Goal: Information Seeking & Learning: Learn about a topic

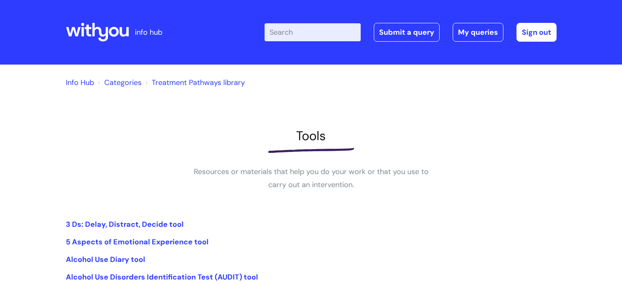
scroll to position [150, 0]
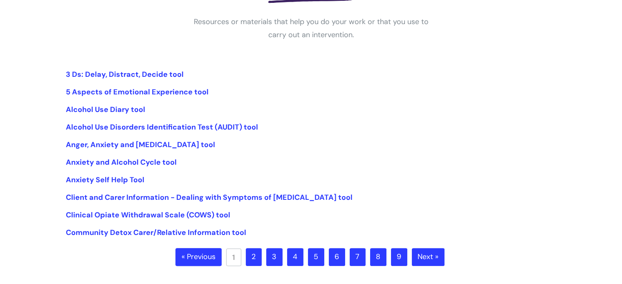
click at [259, 253] on link "2" at bounding box center [254, 257] width 16 height 18
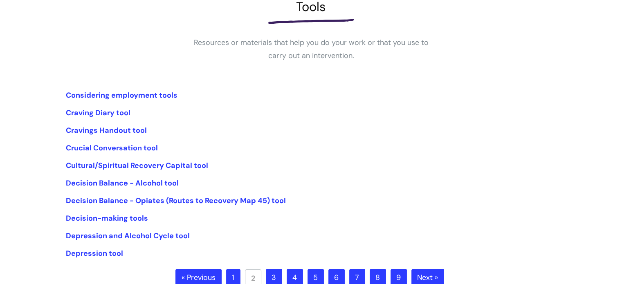
scroll to position [131, 0]
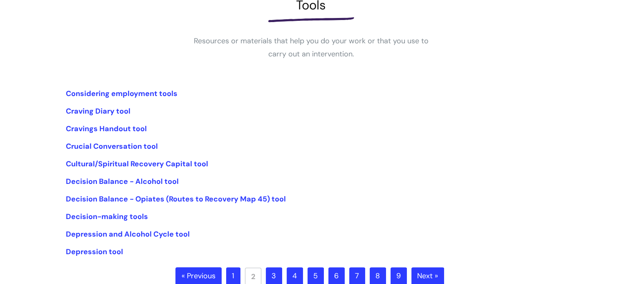
click at [235, 280] on link "1" at bounding box center [233, 277] width 14 height 18
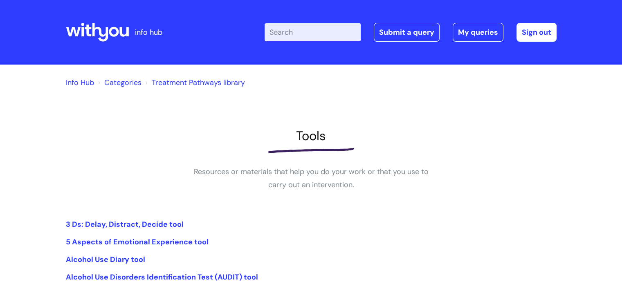
scroll to position [49, 0]
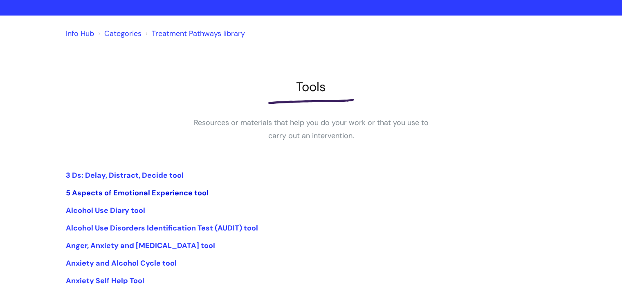
click at [131, 189] on link "5 Aspects of Emotional Experience tool" at bounding box center [137, 193] width 143 height 10
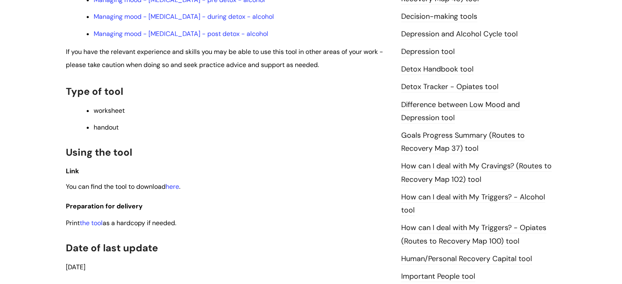
scroll to position [445, 0]
click at [173, 189] on link "here" at bounding box center [173, 187] width 14 height 9
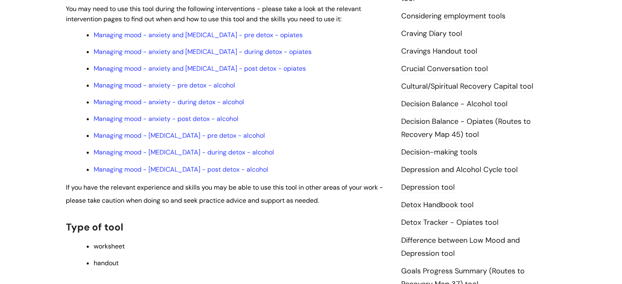
scroll to position [288, 0]
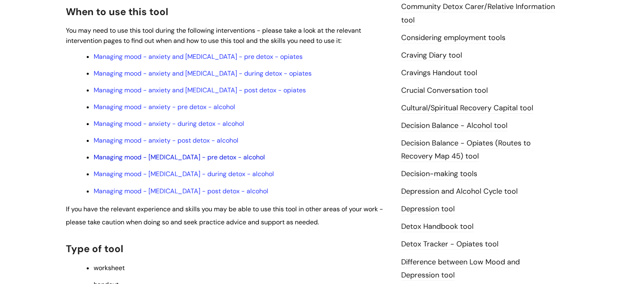
click at [173, 162] on link "Managing mood - [MEDICAL_DATA] - pre detox - alcohol" at bounding box center [179, 157] width 171 height 9
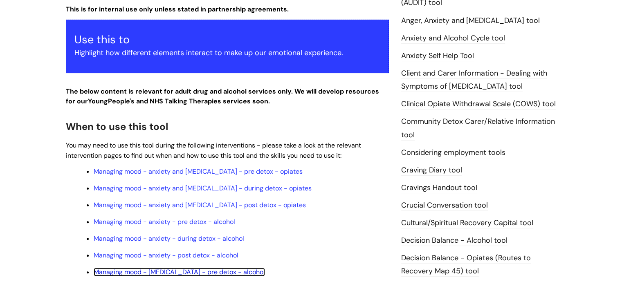
scroll to position [172, 0]
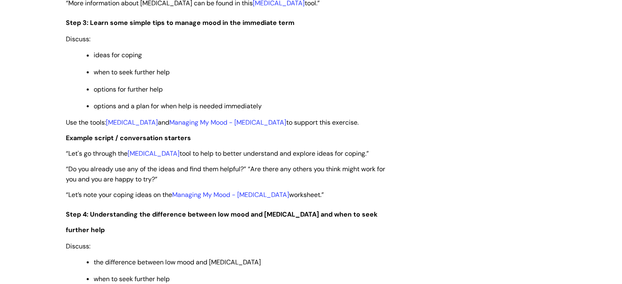
scroll to position [1495, 0]
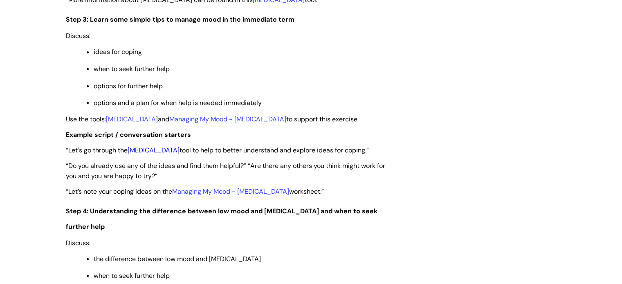
click at [149, 146] on link "Depression" at bounding box center [154, 150] width 52 height 9
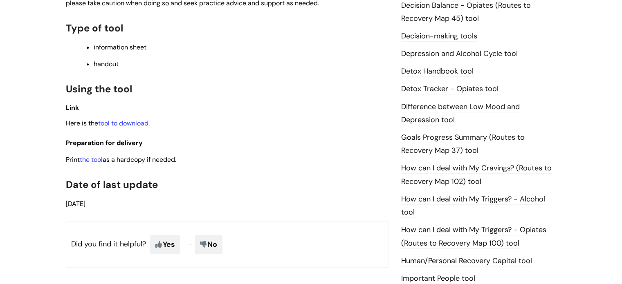
scroll to position [450, 0]
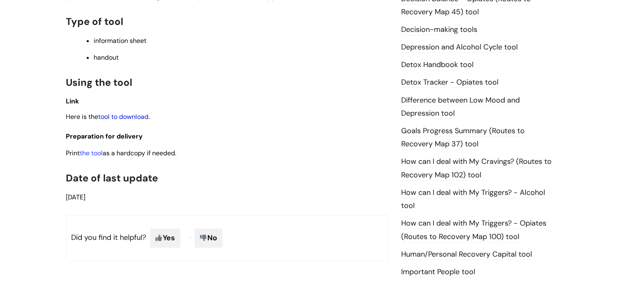
click at [141, 121] on link "tool to download" at bounding box center [123, 117] width 50 height 9
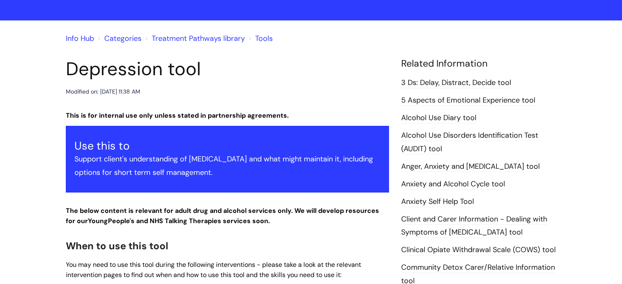
scroll to position [0, 0]
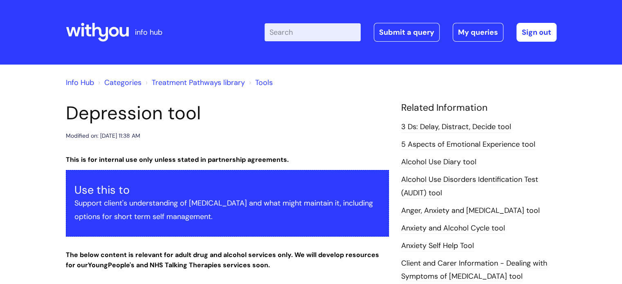
click at [171, 82] on link "Treatment Pathways library" at bounding box center [198, 83] width 93 height 10
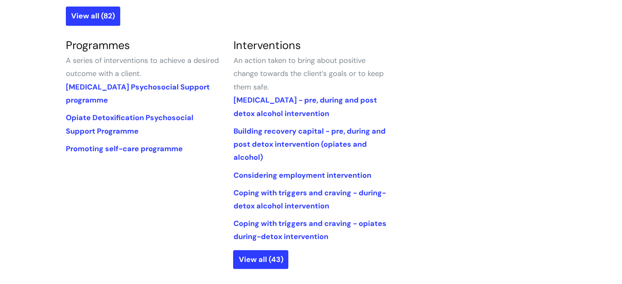
scroll to position [404, 0]
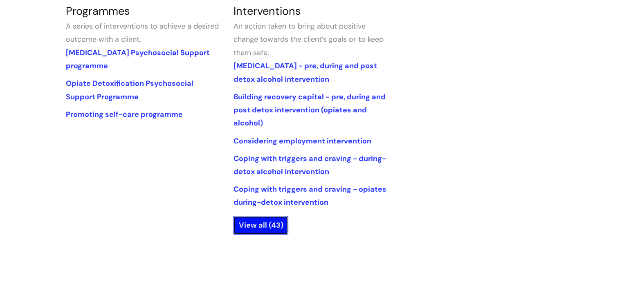
click at [261, 225] on link "View all (43)" at bounding box center [260, 225] width 55 height 19
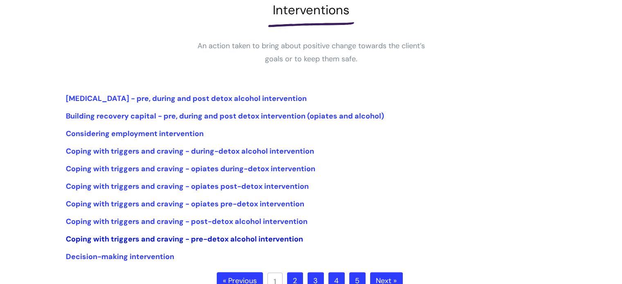
scroll to position [159, 0]
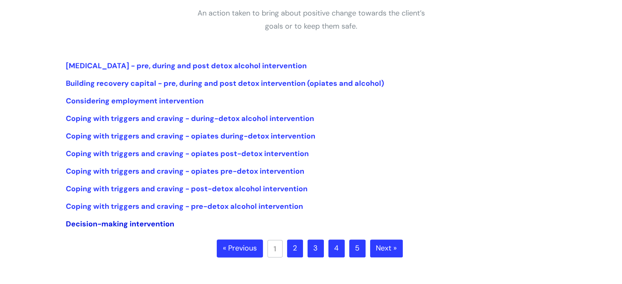
click at [141, 221] on link "Decision-making intervention" at bounding box center [120, 224] width 108 height 10
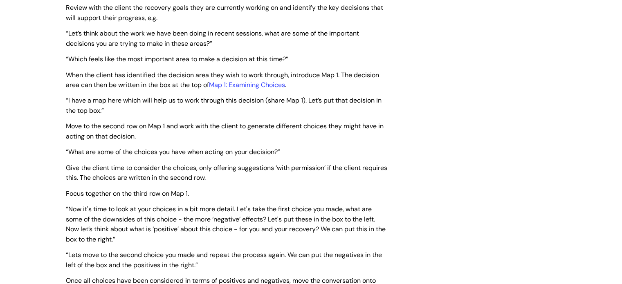
scroll to position [1217, 0]
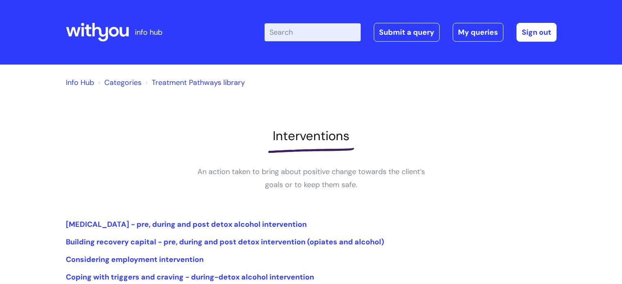
scroll to position [159, 0]
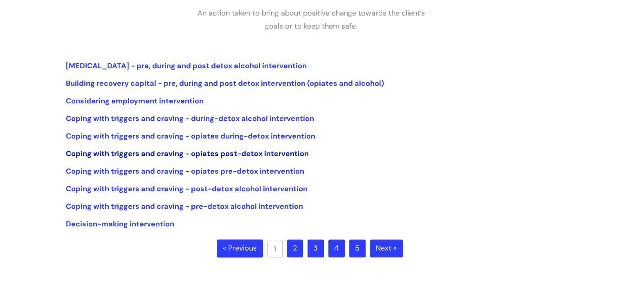
click at [213, 154] on link "Coping with triggers and craving - opiates post-detox intervention" at bounding box center [187, 154] width 243 height 10
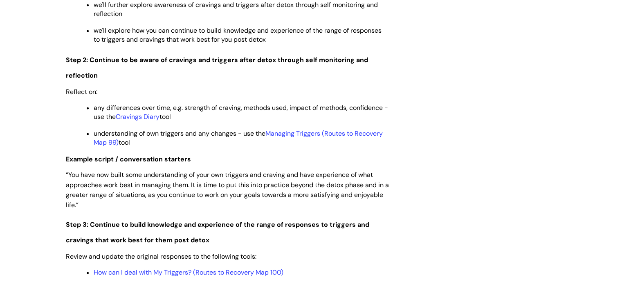
scroll to position [1139, 0]
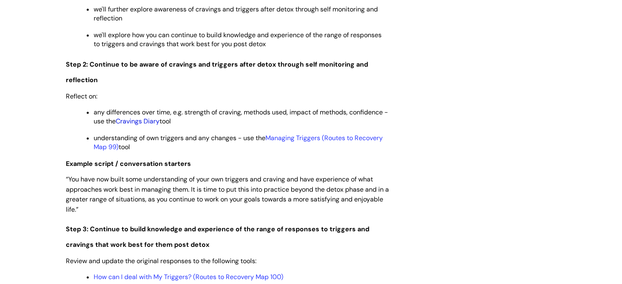
click at [156, 126] on link "Cravings Diary" at bounding box center [138, 121] width 44 height 9
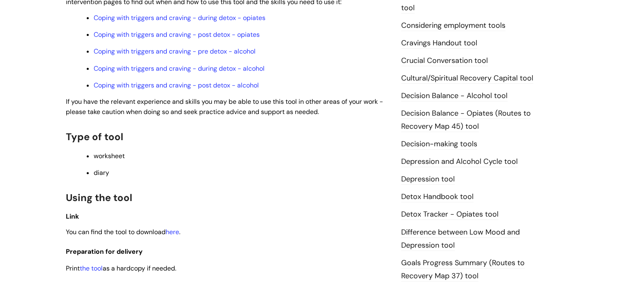
scroll to position [318, 0]
click at [220, 35] on link "Coping with triggers and craving - post detox - opiates" at bounding box center [177, 33] width 166 height 9
click at [172, 235] on link "here" at bounding box center [173, 231] width 14 height 9
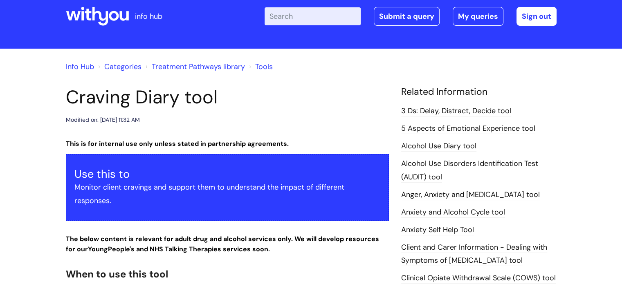
scroll to position [0, 0]
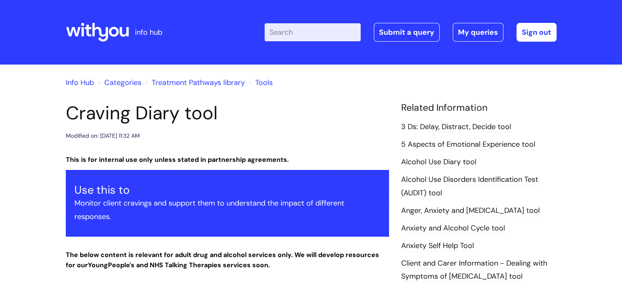
click at [180, 80] on link "Treatment Pathways library" at bounding box center [198, 83] width 93 height 10
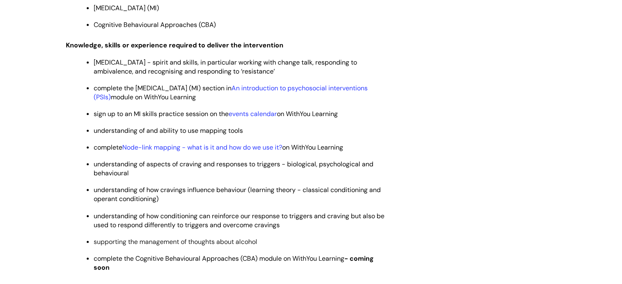
scroll to position [1590, 0]
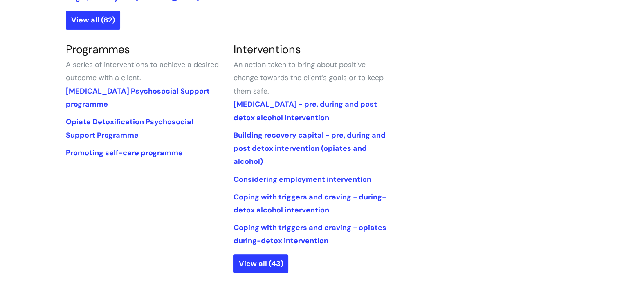
scroll to position [383, 0]
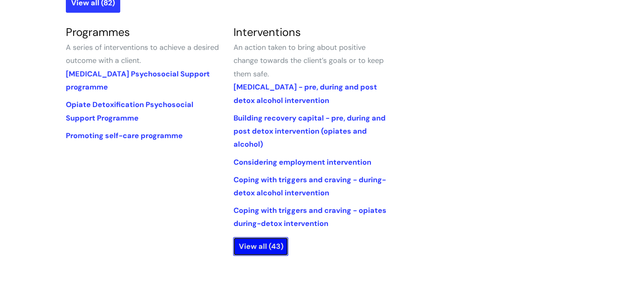
click at [268, 247] on link "View all (43)" at bounding box center [260, 246] width 55 height 19
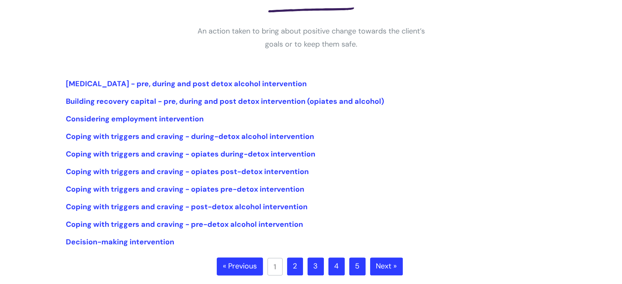
scroll to position [187, 0]
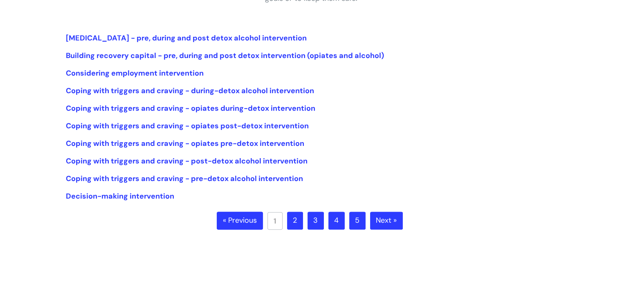
click at [298, 218] on link "2" at bounding box center [295, 221] width 16 height 18
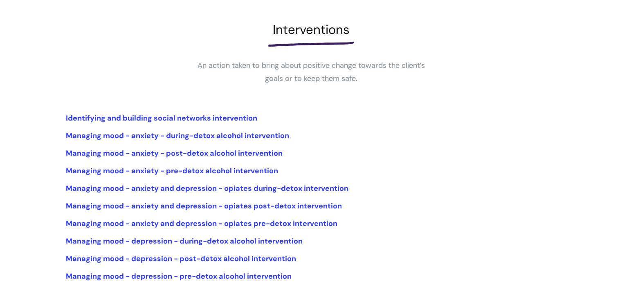
scroll to position [196, 0]
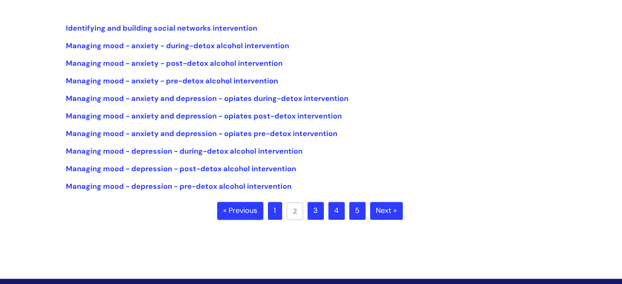
click at [319, 216] on link "3" at bounding box center [316, 211] width 16 height 18
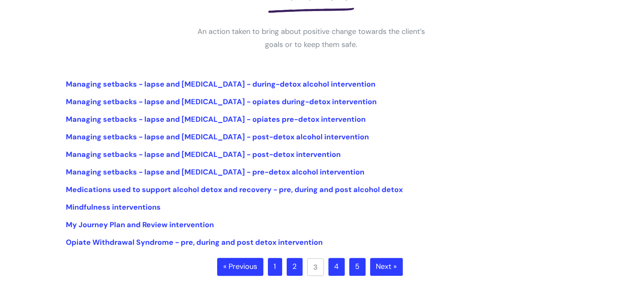
scroll to position [152, 0]
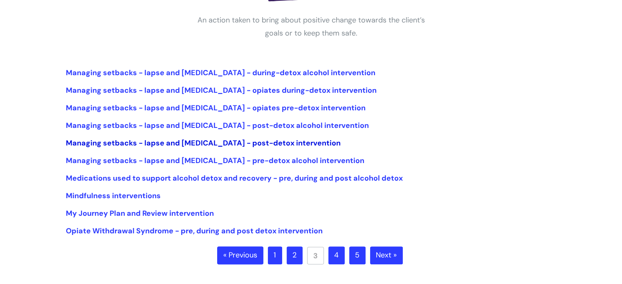
click at [266, 145] on link "Managing setbacks - lapse and relapse - post-detox intervention" at bounding box center [203, 143] width 275 height 10
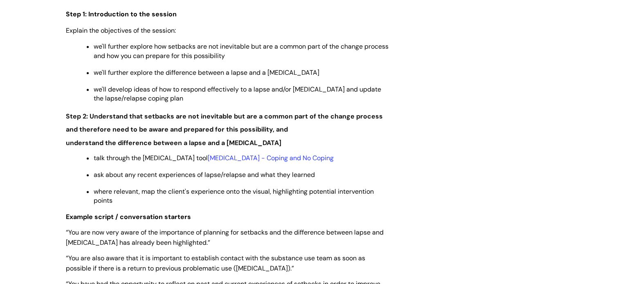
scroll to position [1148, 0]
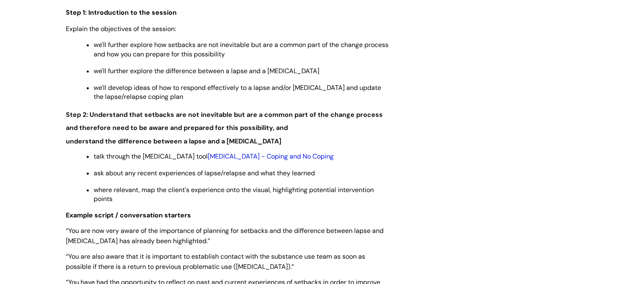
click at [279, 152] on link "Relapse - Coping and No Coping" at bounding box center [271, 156] width 126 height 9
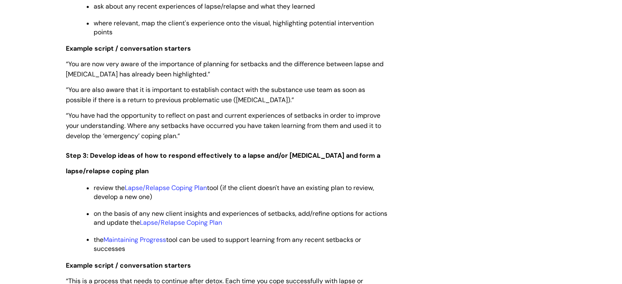
scroll to position [1315, 0]
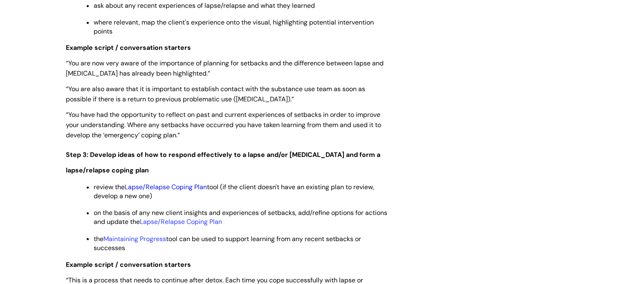
click at [175, 183] on link "Lapse/Relapse Coping Plan" at bounding box center [166, 187] width 82 height 9
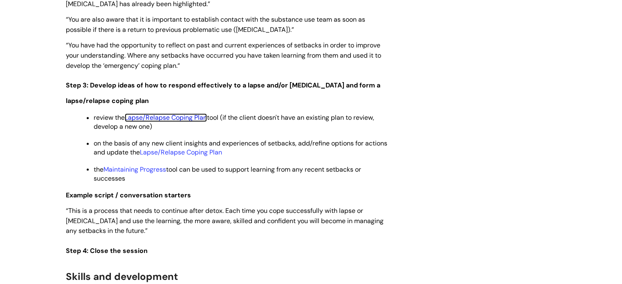
scroll to position [1385, 0]
click at [139, 165] on link "Maintaining Progress" at bounding box center [135, 169] width 63 height 9
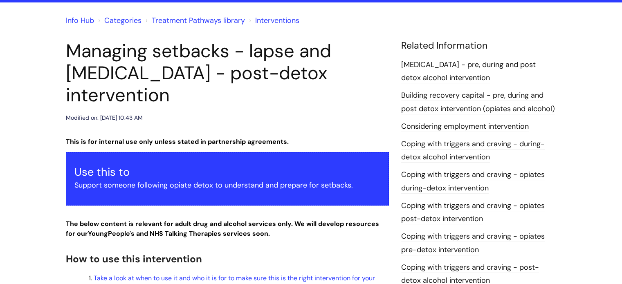
scroll to position [0, 0]
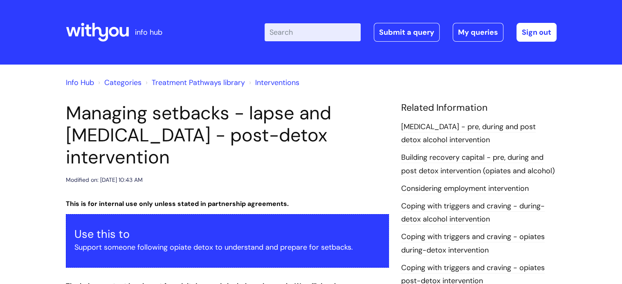
click at [302, 37] on input "Enter your search term here..." at bounding box center [313, 32] width 96 height 18
type input "cycle of change"
click button "Search" at bounding box center [0, 0] width 0 height 0
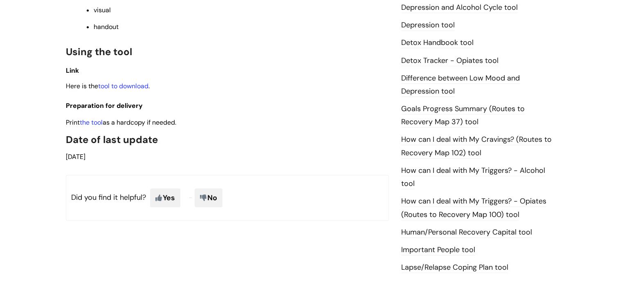
scroll to position [501, 0]
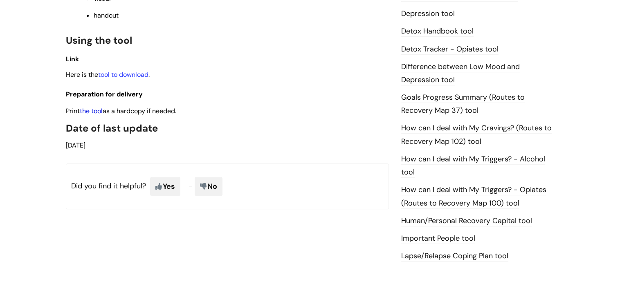
click at [96, 107] on link "the tool" at bounding box center [91, 111] width 23 height 9
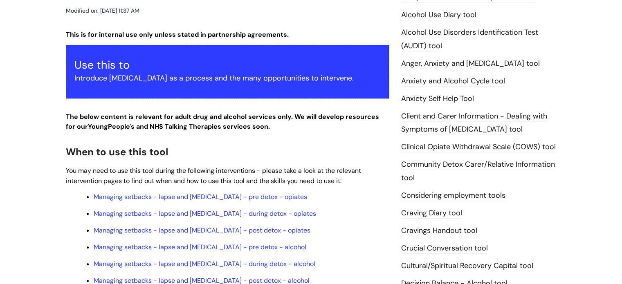
scroll to position [149, 0]
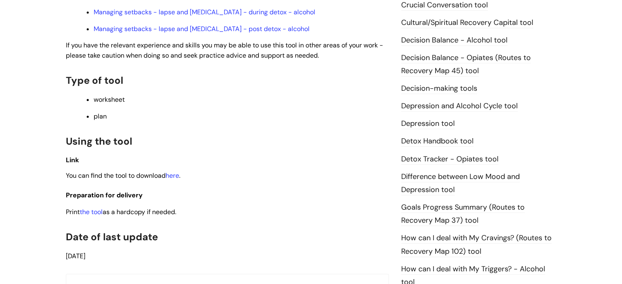
scroll to position [391, 0]
click at [98, 212] on link "the tool" at bounding box center [91, 211] width 23 height 9
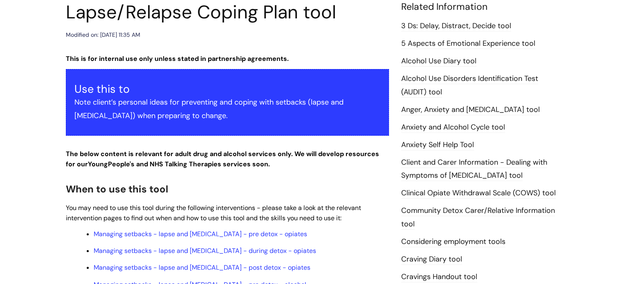
scroll to position [0, 0]
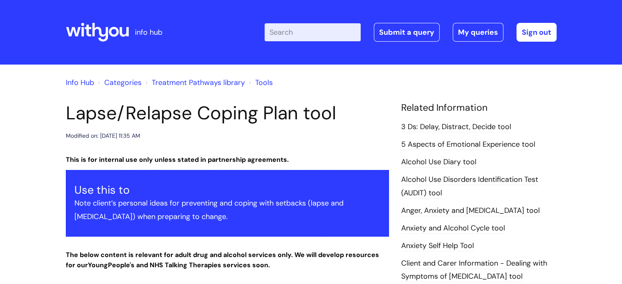
drag, startPoint x: 327, startPoint y: 23, endPoint x: 327, endPoint y: 34, distance: 11.1
click at [327, 34] on div "Enter your search term here... Search Submit a query My queries Welcome Macie M…" at bounding box center [411, 32] width 292 height 19
click at [327, 34] on input "Enter your search term here..." at bounding box center [313, 32] width 96 height 18
type input "triggers"
click button "Search" at bounding box center [0, 0] width 0 height 0
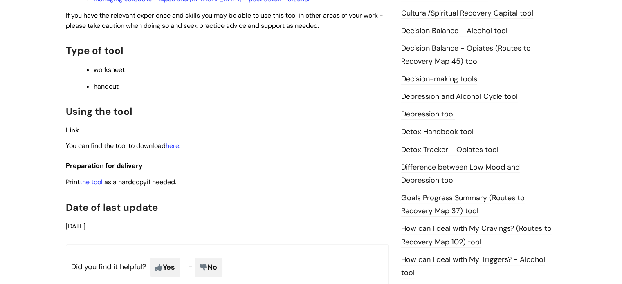
scroll to position [401, 0]
click at [99, 186] on link "the tool" at bounding box center [91, 182] width 23 height 9
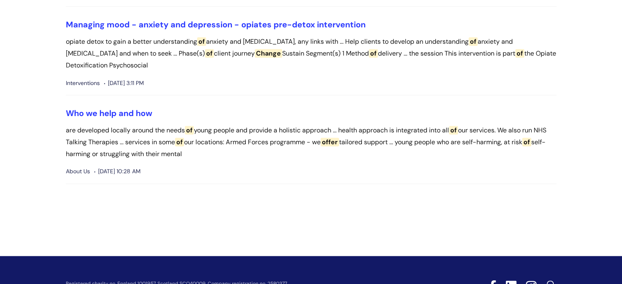
scroll to position [961, 0]
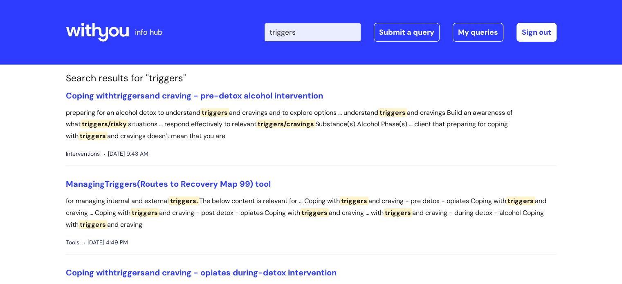
click at [104, 35] on icon at bounding box center [100, 32] width 16 height 19
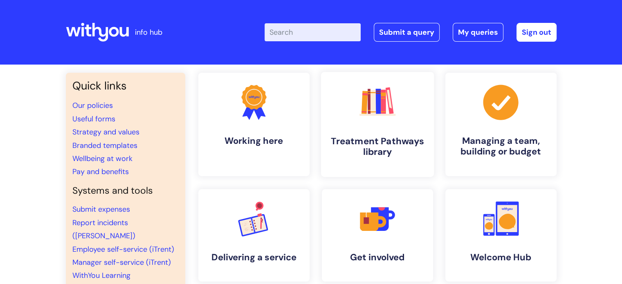
click at [392, 132] on link ".cls-1{fill:#f89b22;}.cls-1,.cls-2,.cls-3,.cls-4,.cls-5,.cls-6,.cls-7{stroke-wi…" at bounding box center [377, 124] width 113 height 105
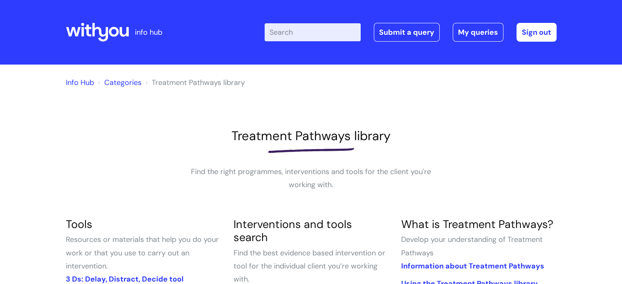
scroll to position [111, 0]
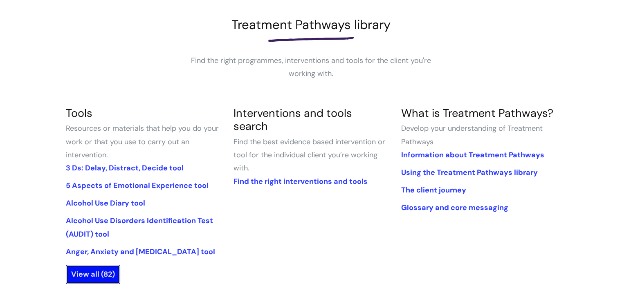
click at [97, 271] on link "View all (82)" at bounding box center [93, 274] width 54 height 19
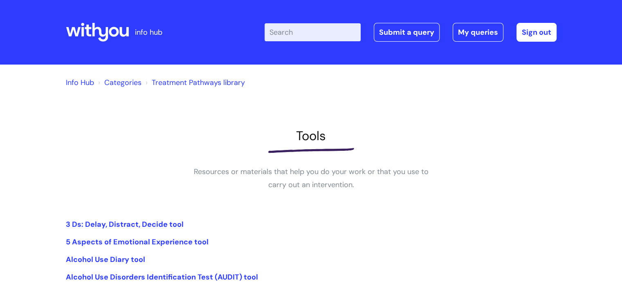
scroll to position [153, 0]
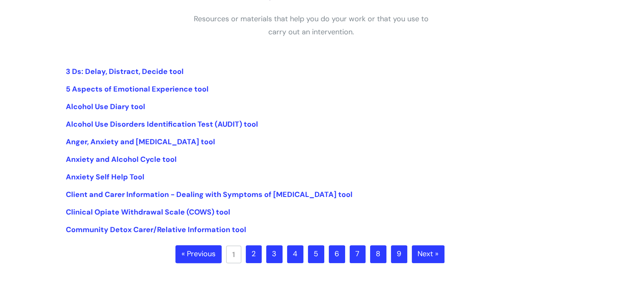
click at [258, 253] on link "2" at bounding box center [254, 255] width 16 height 18
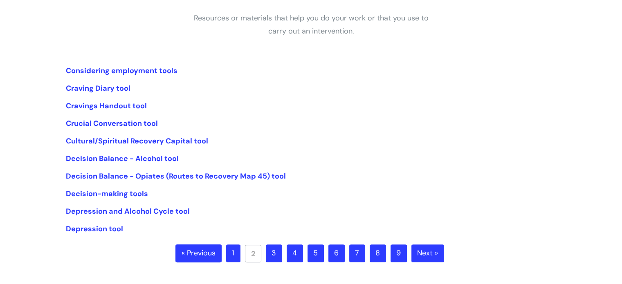
scroll to position [165, 0]
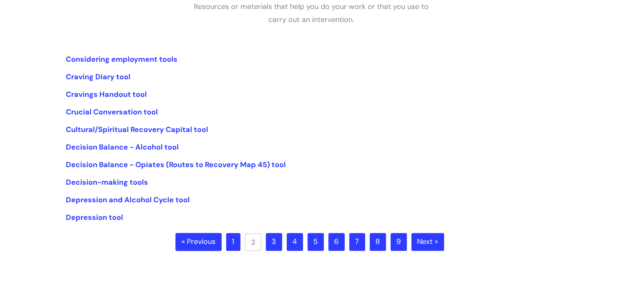
click at [275, 246] on link "3" at bounding box center [274, 242] width 16 height 18
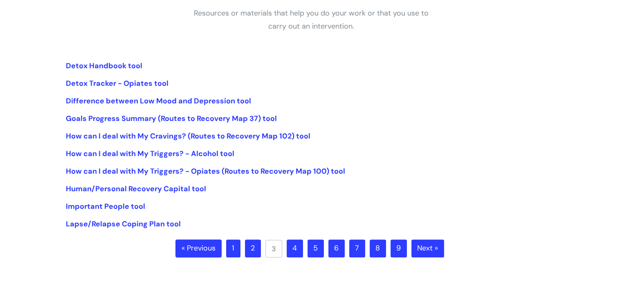
scroll to position [160, 0]
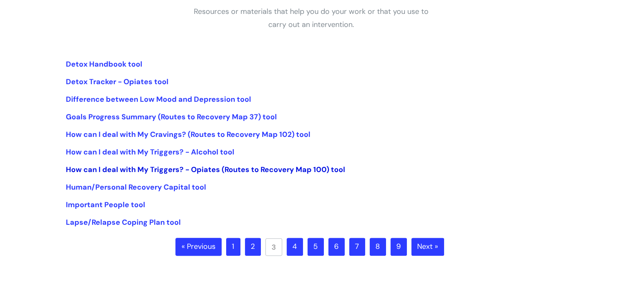
click at [209, 167] on link "How can I deal with My Triggers? - Opiates (Routes to Recovery Map 100) tool" at bounding box center [206, 170] width 280 height 10
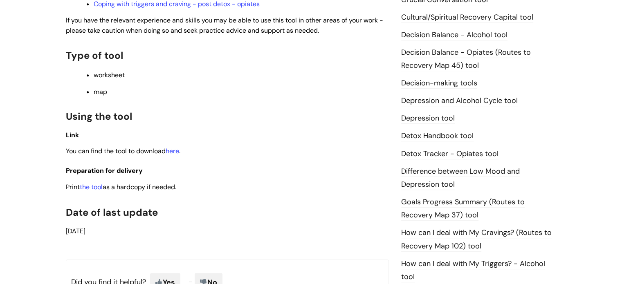
scroll to position [396, 0]
click at [93, 189] on link "the tool" at bounding box center [91, 187] width 23 height 9
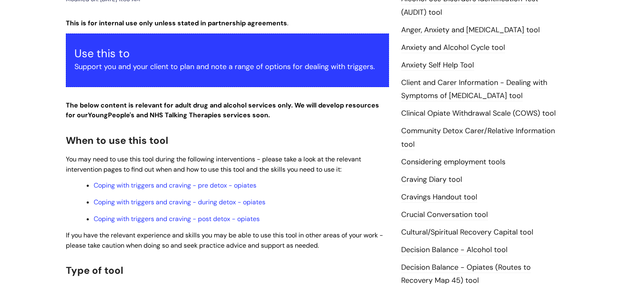
scroll to position [0, 0]
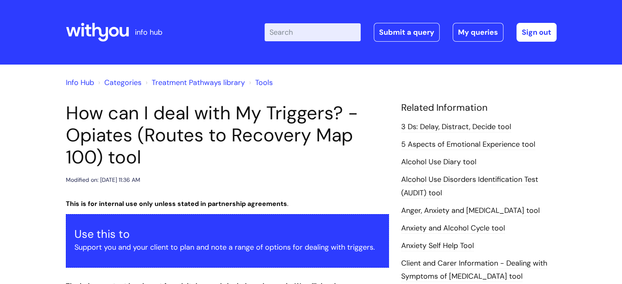
click at [265, 79] on link "Tools" at bounding box center [264, 83] width 18 height 10
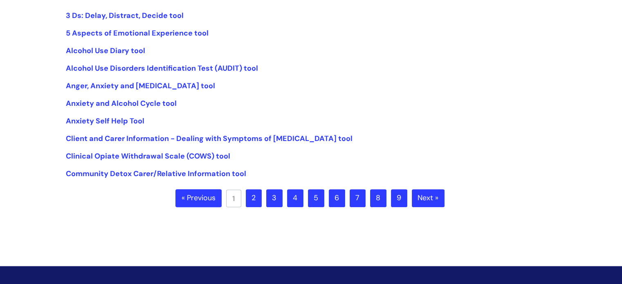
scroll to position [248, 0]
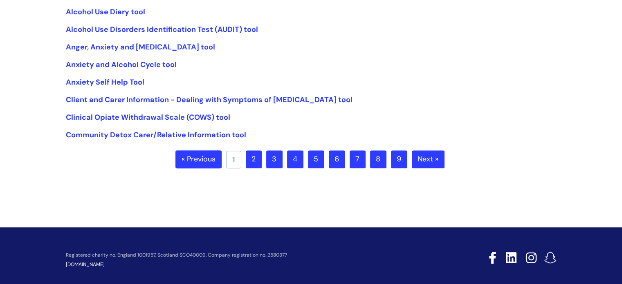
click at [275, 162] on link "3" at bounding box center [274, 160] width 16 height 18
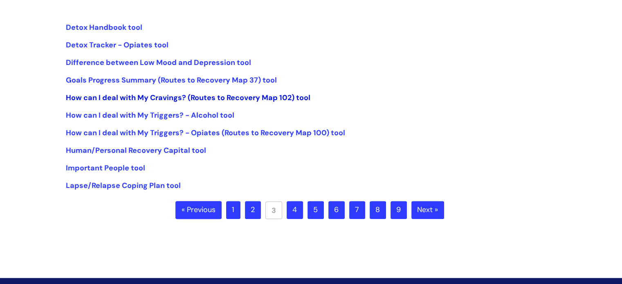
scroll to position [198, 0]
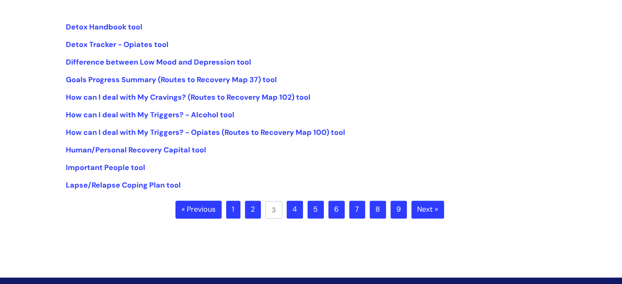
click at [297, 209] on link "4" at bounding box center [295, 210] width 16 height 18
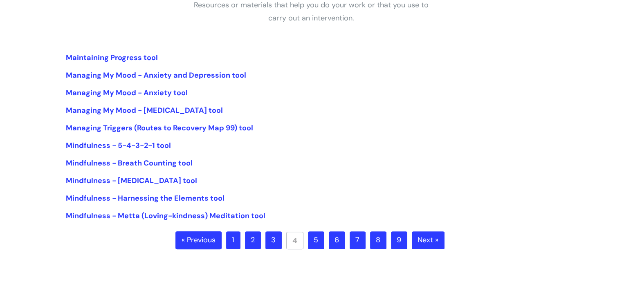
scroll to position [168, 0]
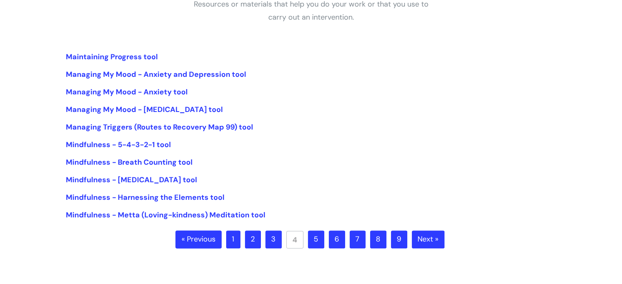
click at [319, 241] on link "5" at bounding box center [316, 240] width 16 height 18
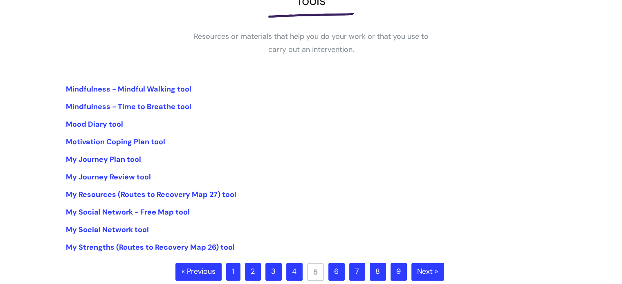
scroll to position [138, 0]
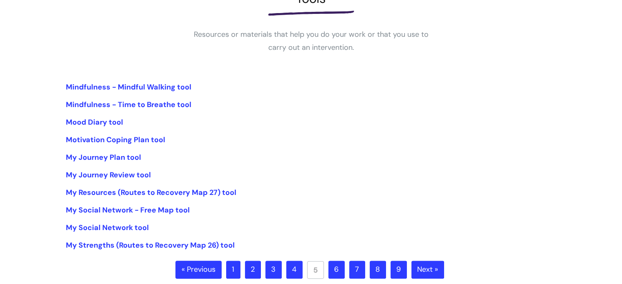
click at [337, 263] on link "6" at bounding box center [337, 270] width 16 height 18
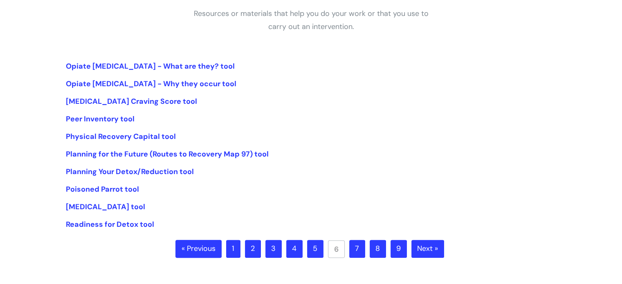
scroll to position [158, 0]
click at [357, 251] on link "7" at bounding box center [358, 250] width 16 height 18
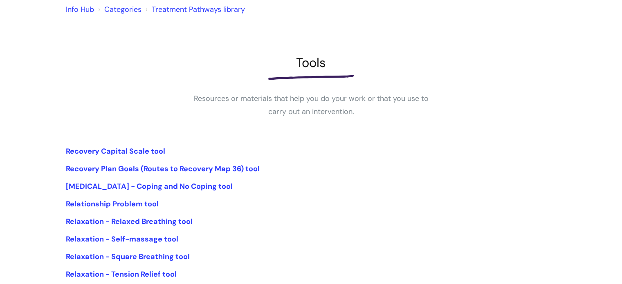
scroll to position [152, 0]
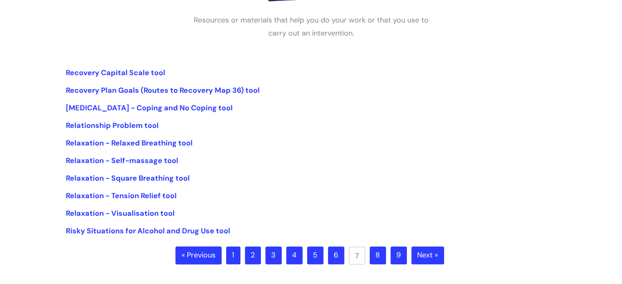
click at [373, 257] on link "8" at bounding box center [378, 256] width 16 height 18
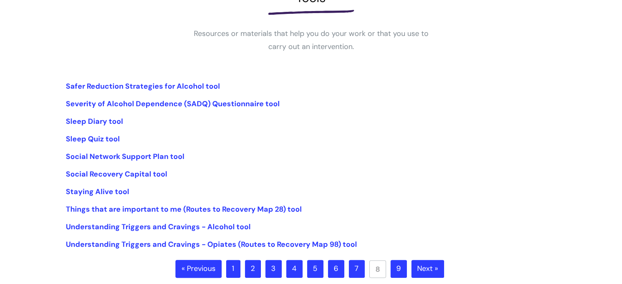
scroll to position [139, 0]
click at [244, 242] on link "Understanding Triggers and Cravings - Opiates (Routes to Recovery Map 98) tool" at bounding box center [211, 244] width 291 height 10
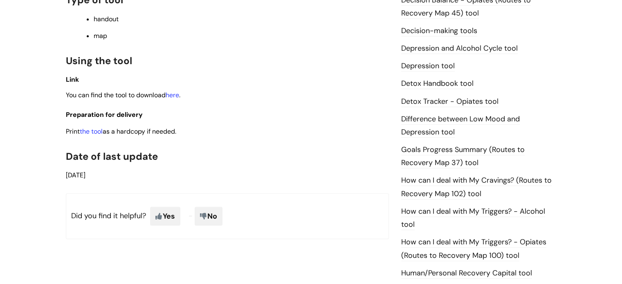
scroll to position [451, 0]
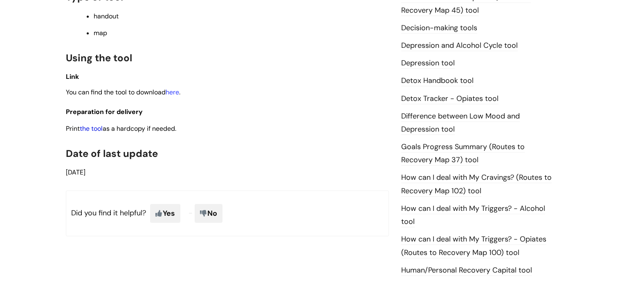
click at [94, 127] on link "the tool" at bounding box center [91, 128] width 23 height 9
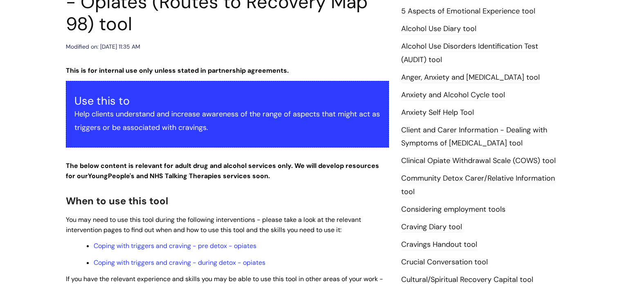
scroll to position [129, 0]
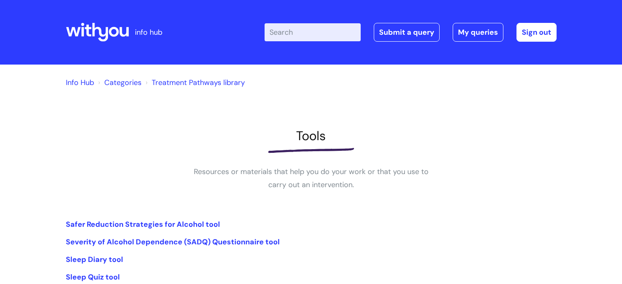
scroll to position [139, 0]
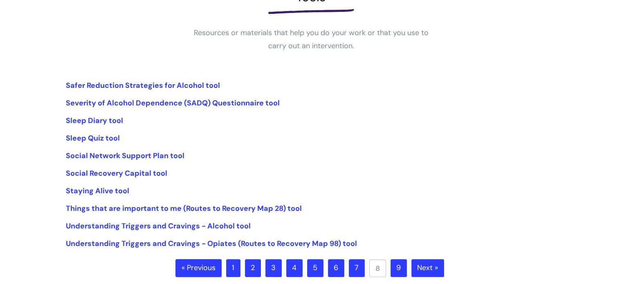
click at [399, 266] on link "9" at bounding box center [399, 268] width 16 height 18
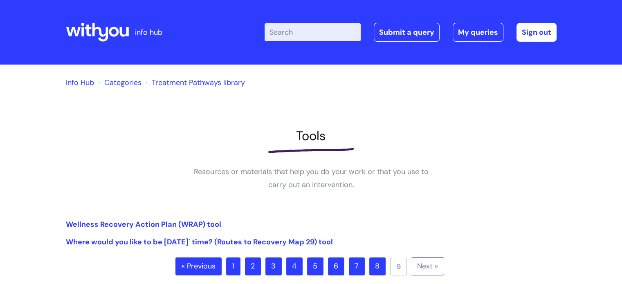
scroll to position [25, 0]
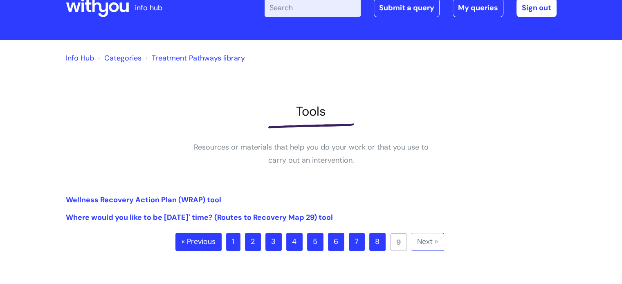
click at [370, 237] on link "8" at bounding box center [378, 242] width 16 height 18
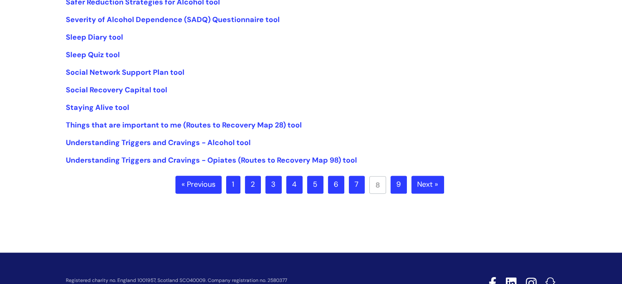
scroll to position [224, 0]
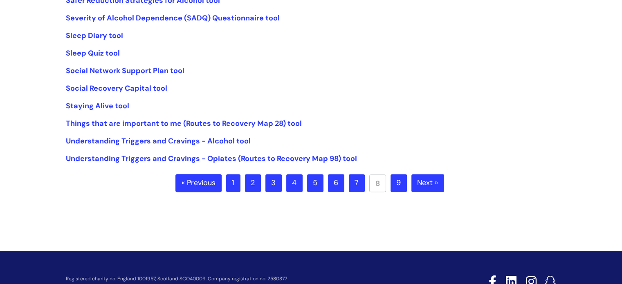
click at [253, 186] on link "2" at bounding box center [253, 183] width 16 height 18
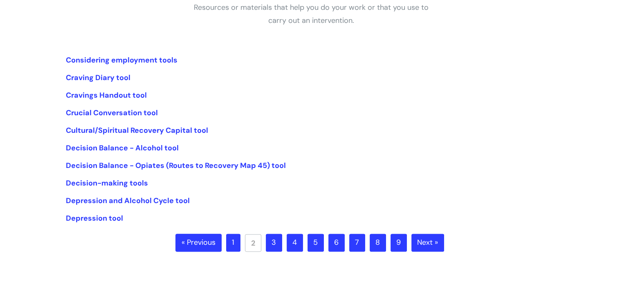
scroll to position [167, 0]
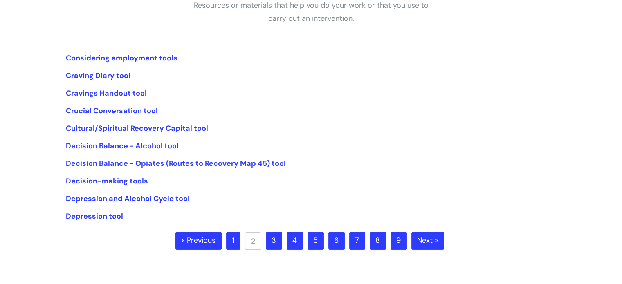
click at [272, 236] on link "3" at bounding box center [274, 241] width 16 height 18
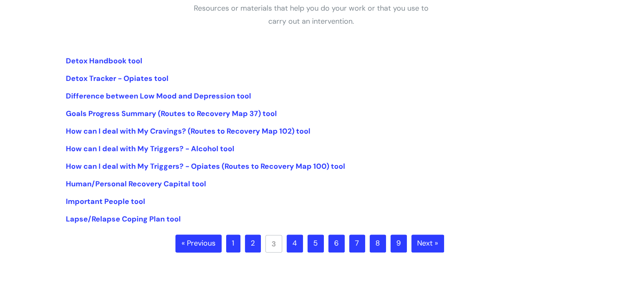
scroll to position [175, 0]
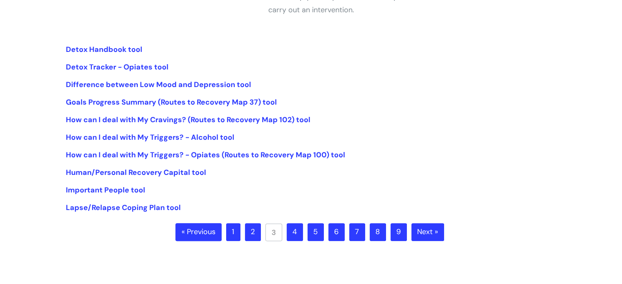
click at [295, 234] on link "4" at bounding box center [295, 232] width 16 height 18
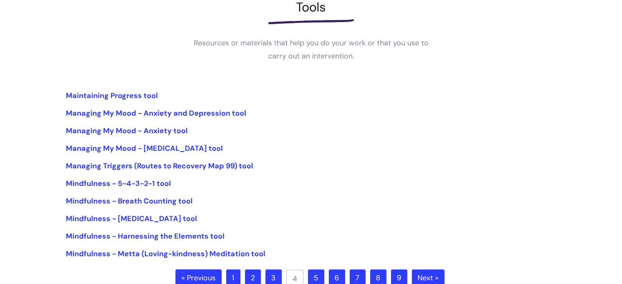
scroll to position [128, 0]
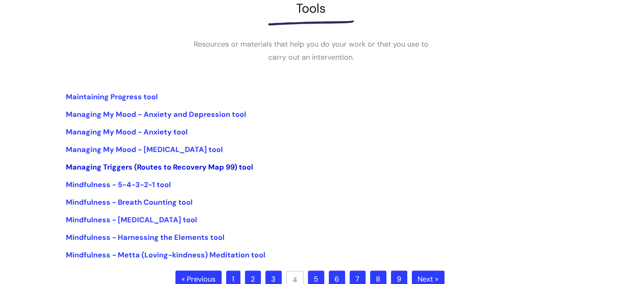
click at [128, 165] on link "Managing Triggers (Routes to Recovery Map 99) tool" at bounding box center [159, 167] width 187 height 10
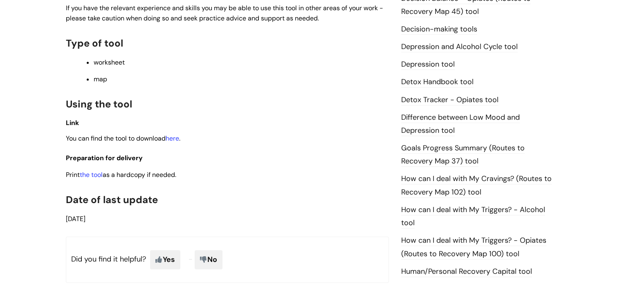
scroll to position [451, 0]
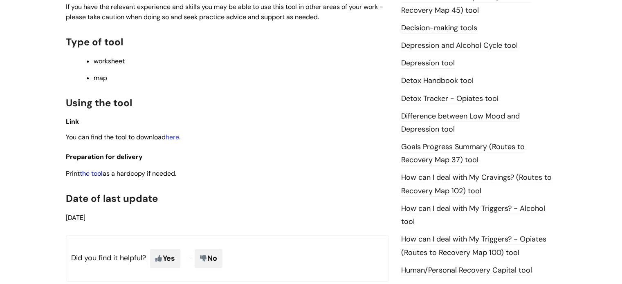
click at [88, 178] on link "the tool" at bounding box center [91, 173] width 23 height 9
click at [178, 138] on link "here" at bounding box center [173, 137] width 14 height 9
